Goal: Transaction & Acquisition: Purchase product/service

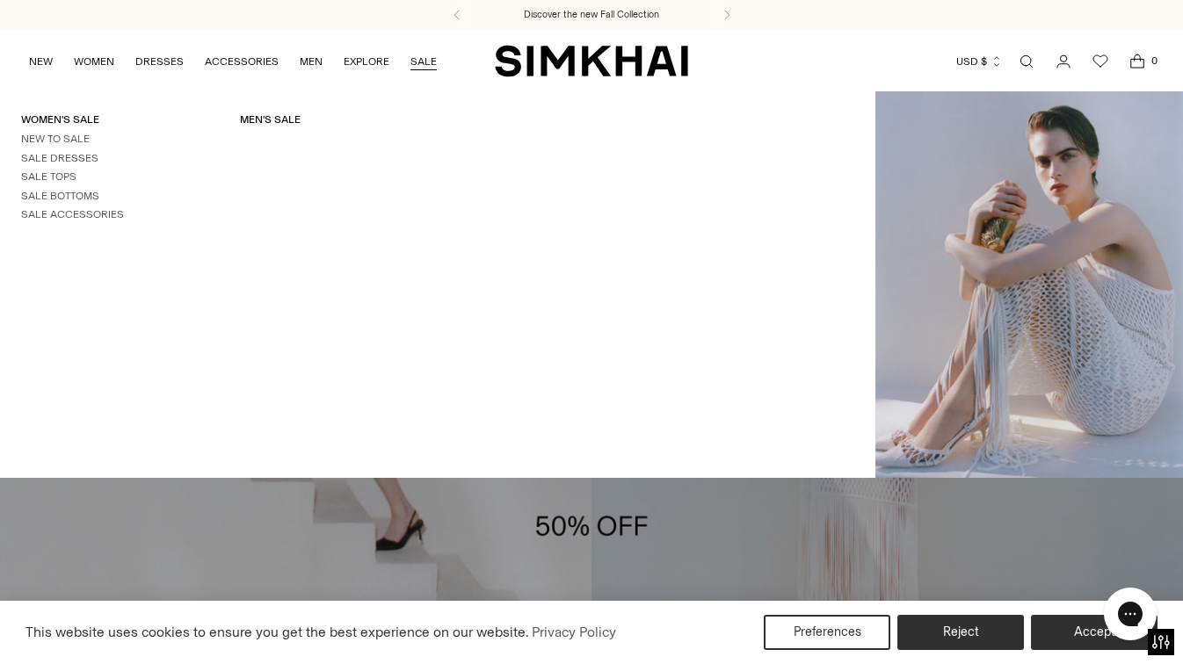
click at [414, 59] on link "SALE" at bounding box center [423, 61] width 26 height 39
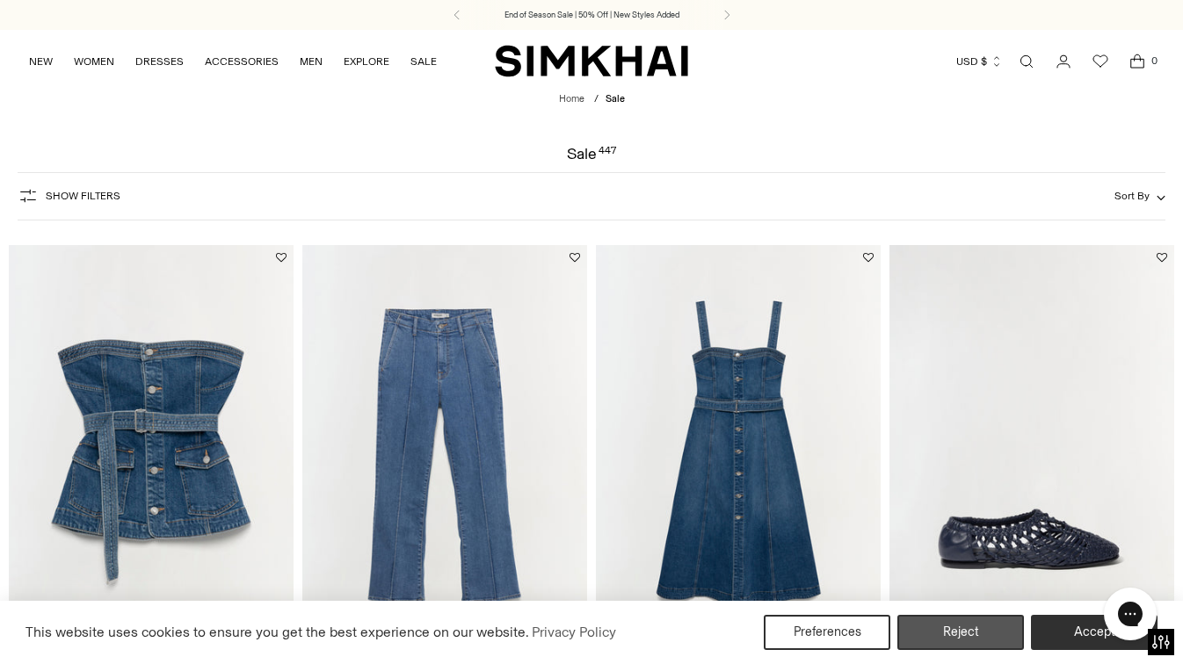
click at [968, 634] on button "Reject" at bounding box center [960, 632] width 127 height 35
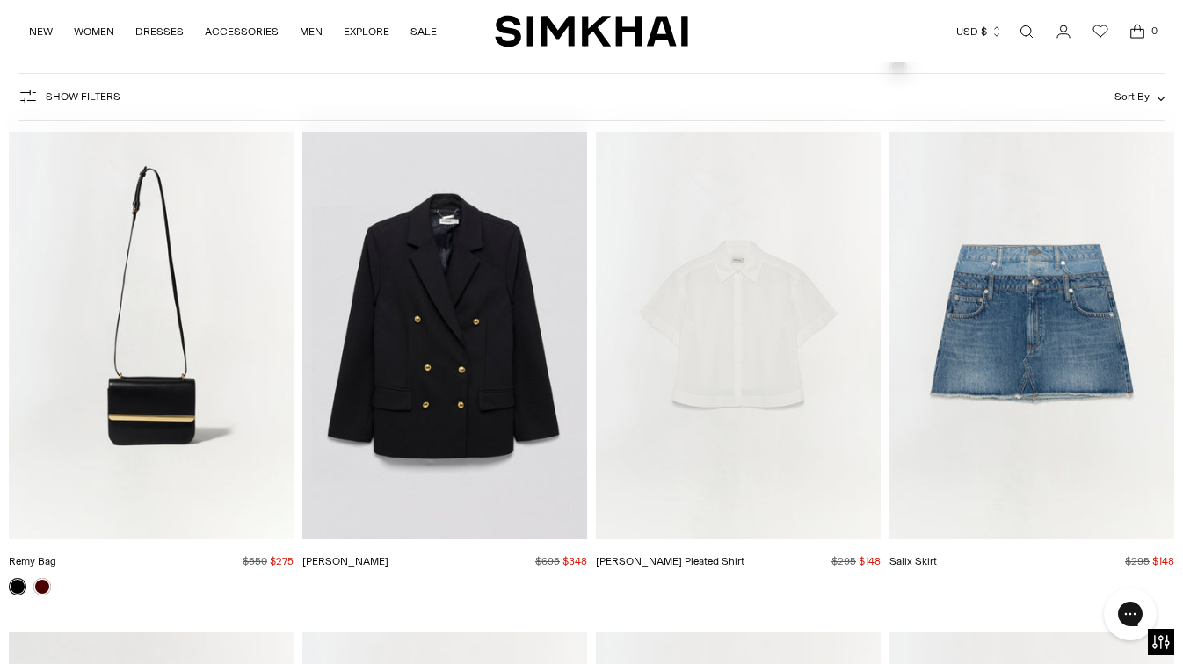
scroll to position [3201, 0]
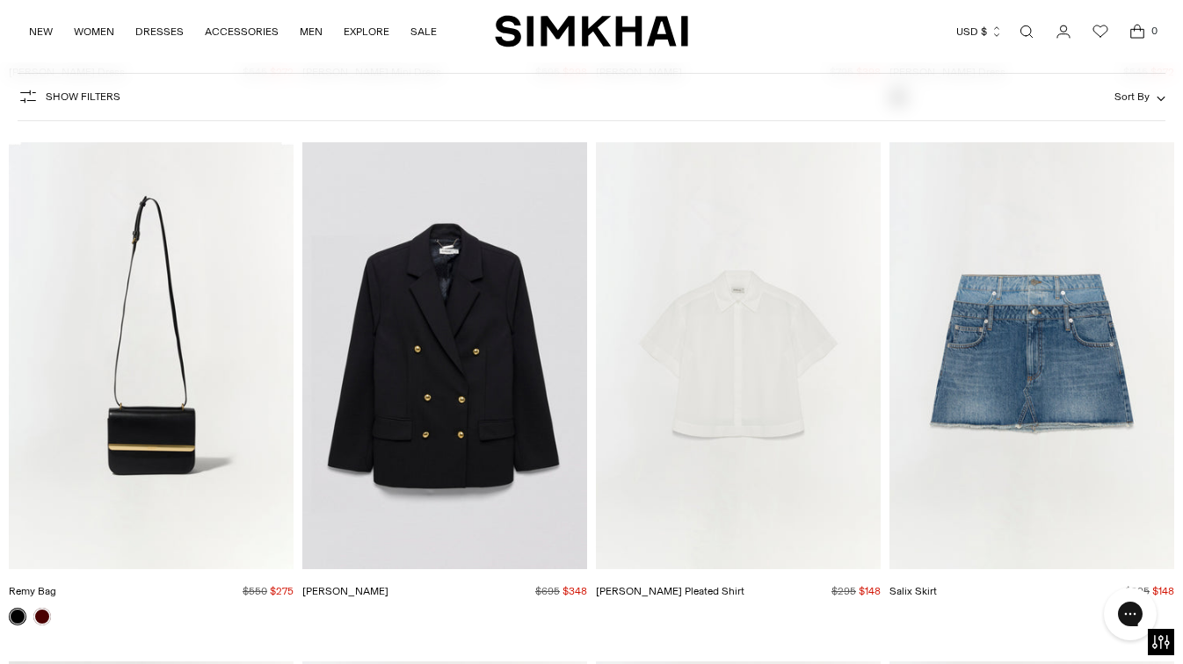
click at [74, 98] on span "Show Filters" at bounding box center [83, 97] width 75 height 12
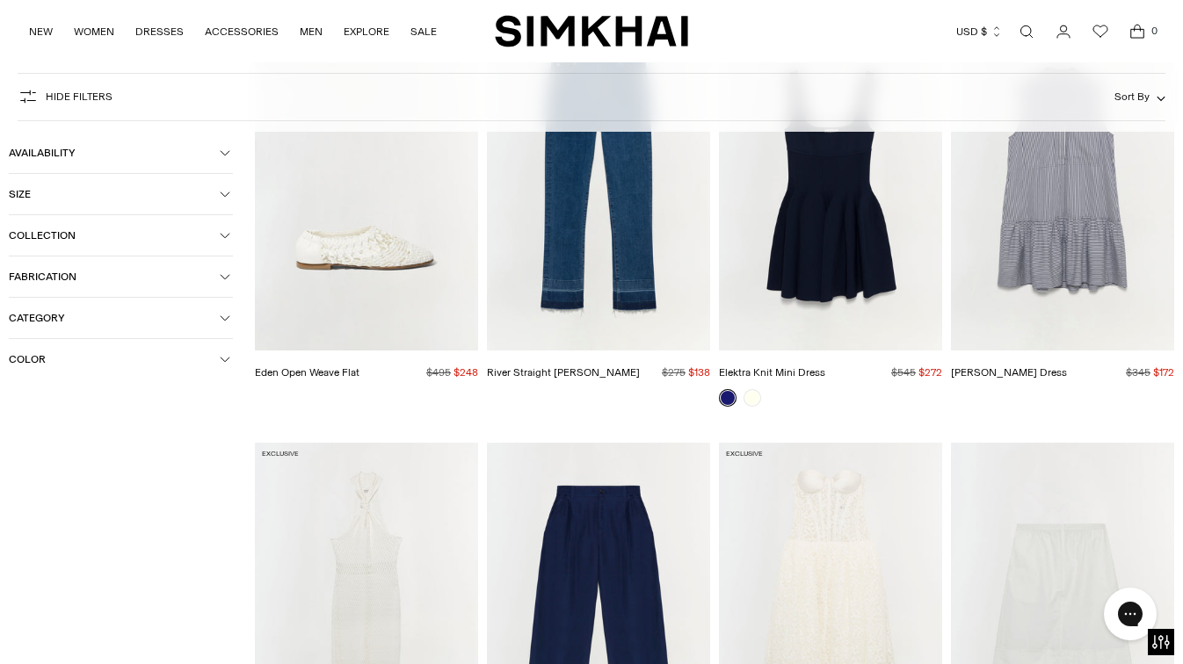
click at [58, 322] on span "Category" at bounding box center [114, 318] width 211 height 12
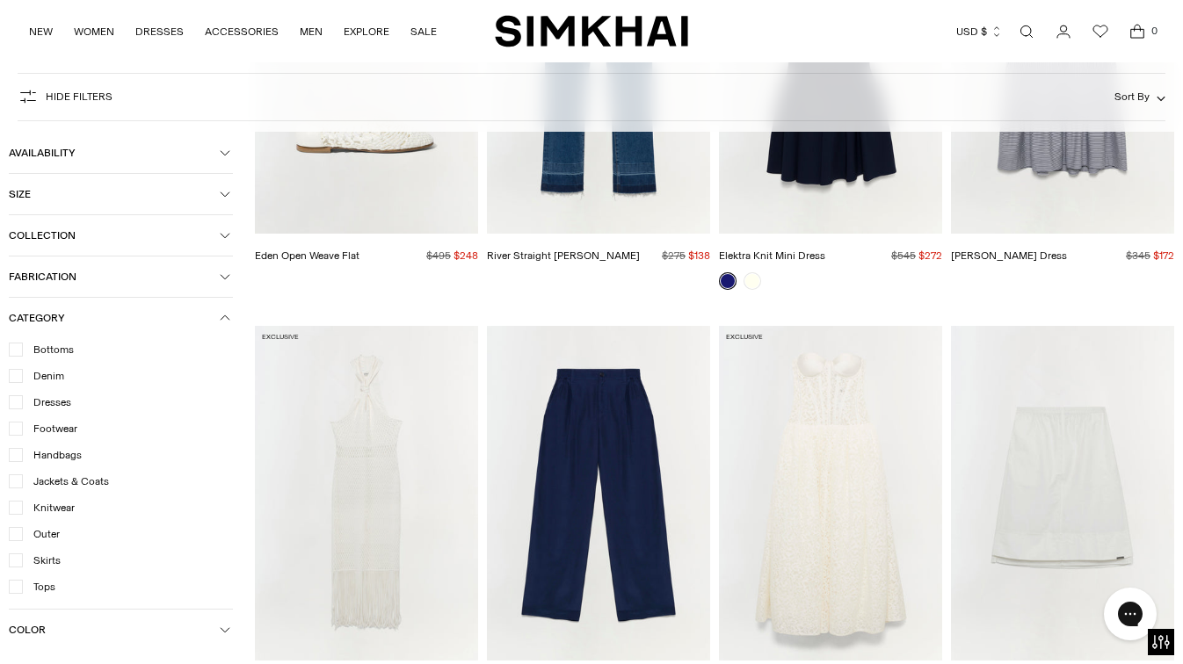
scroll to position [3356, 0]
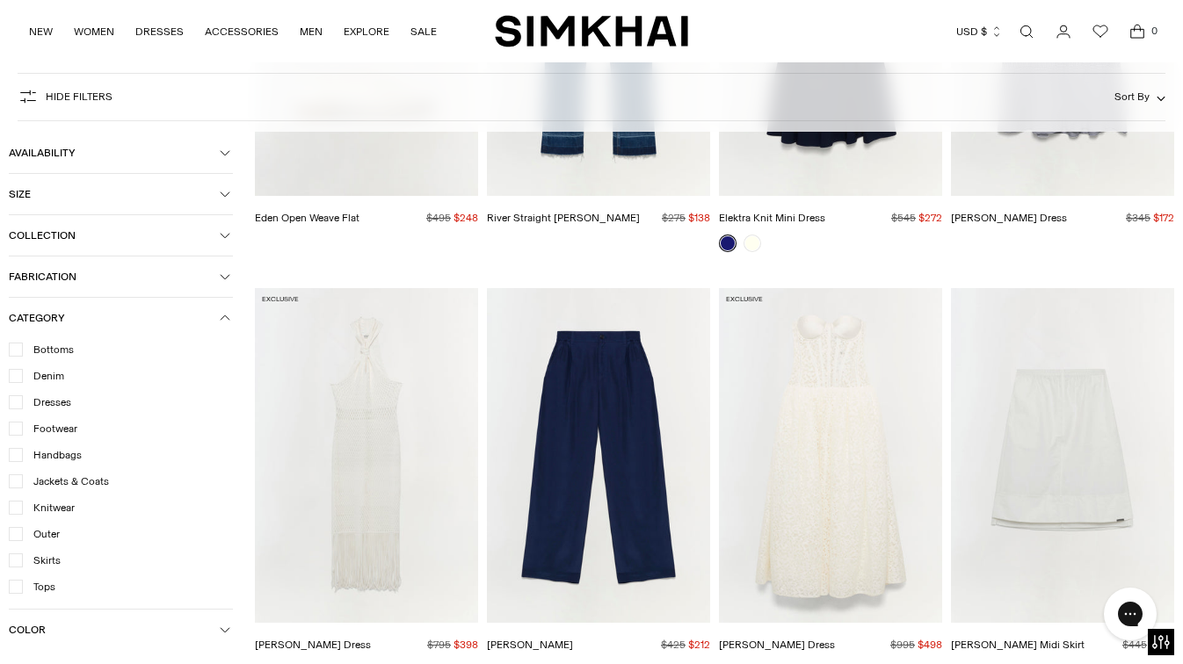
click at [17, 534] on icon at bounding box center [16, 534] width 8 height 5
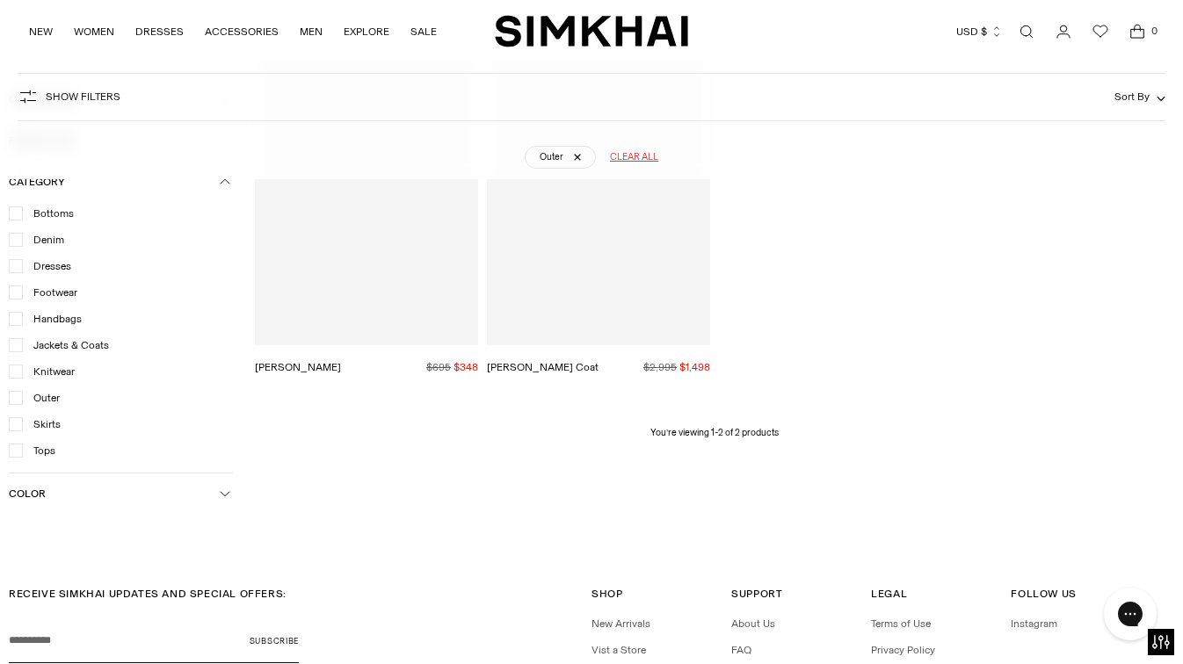
scroll to position [129, 0]
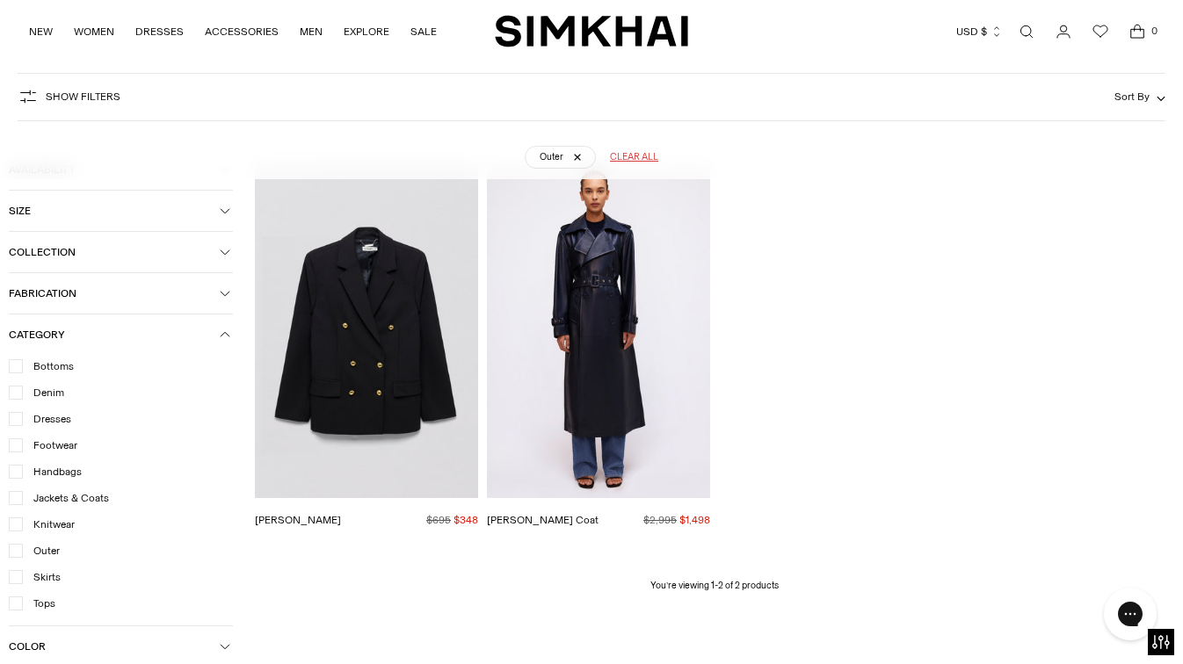
click at [14, 550] on icon at bounding box center [15, 551] width 9 height 9
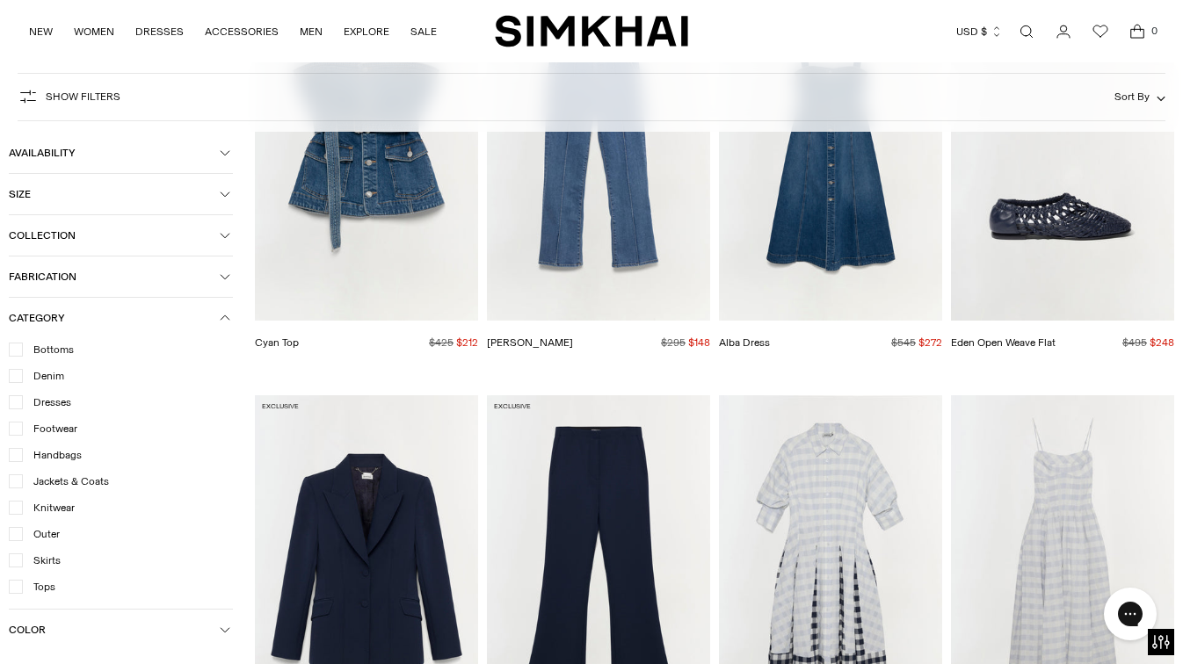
scroll to position [263, 0]
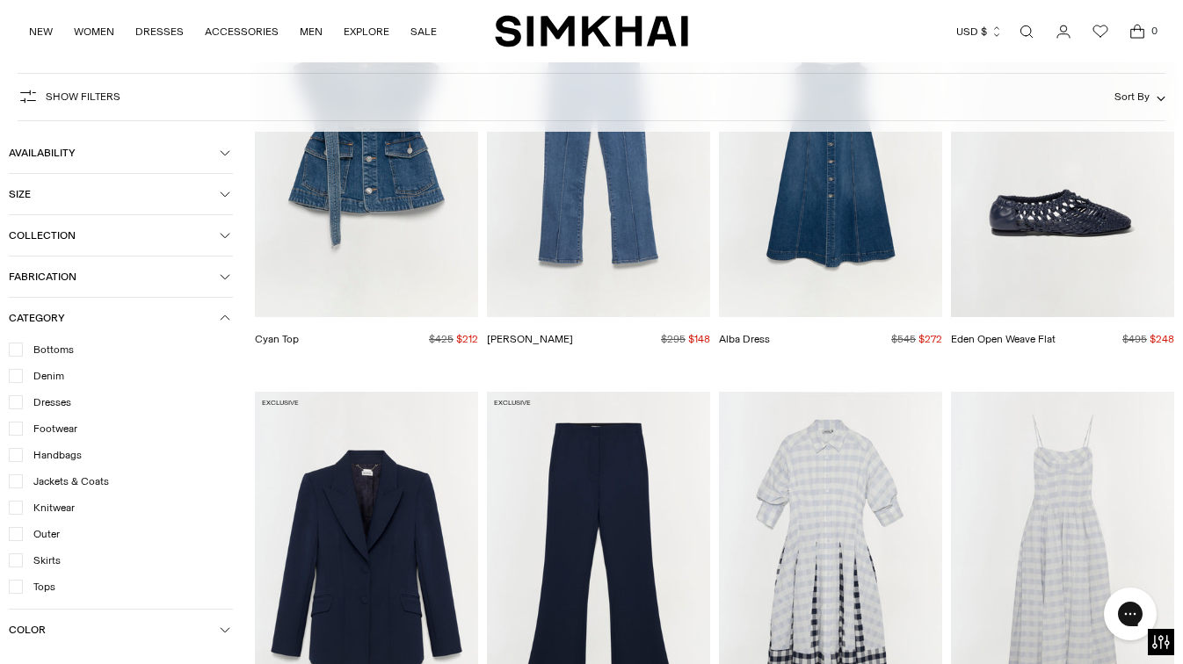
click at [13, 481] on icon at bounding box center [15, 481] width 9 height 9
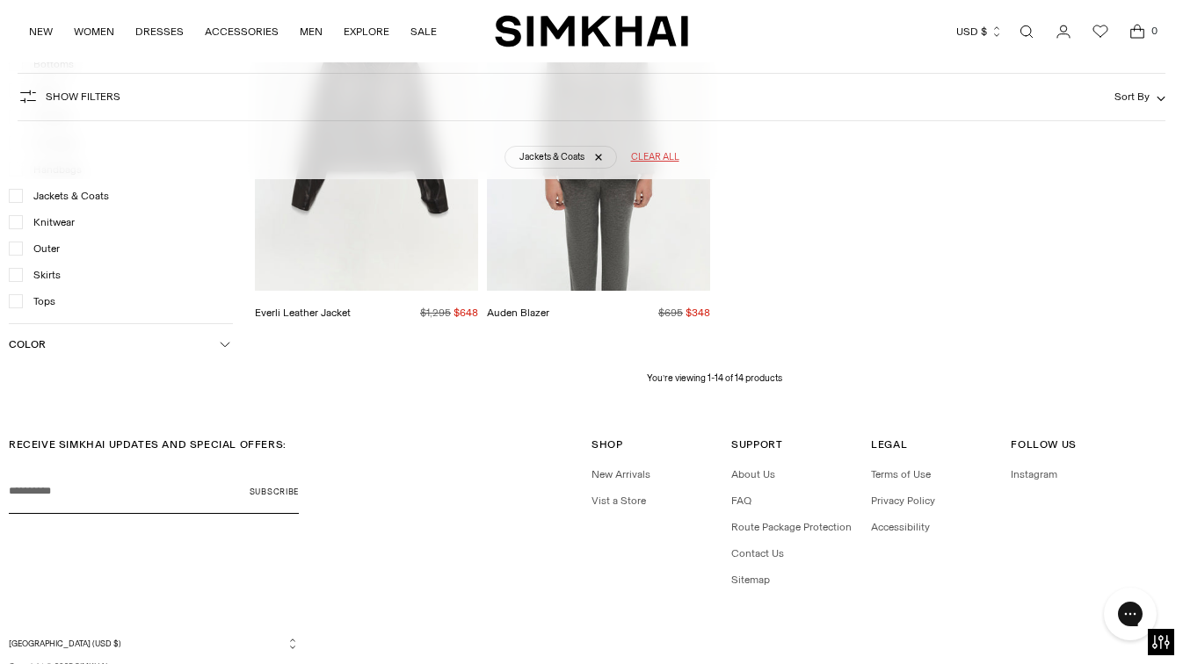
scroll to position [1584, 0]
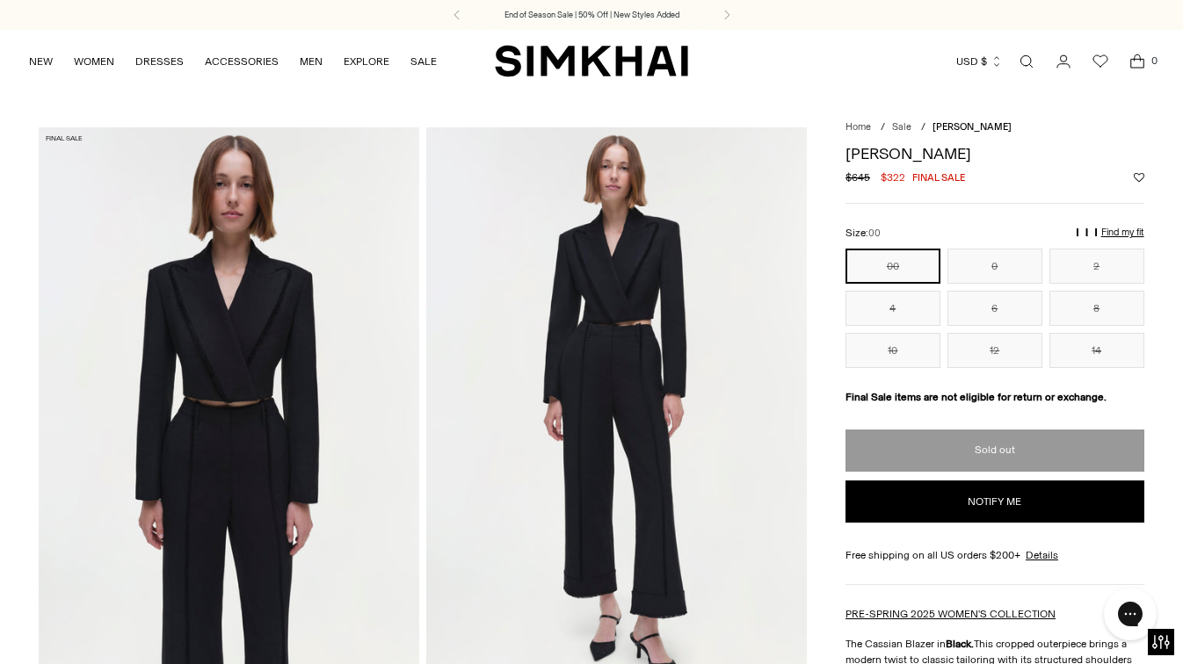
click at [569, 235] on img at bounding box center [616, 412] width 380 height 570
